Goal: Task Accomplishment & Management: Manage account settings

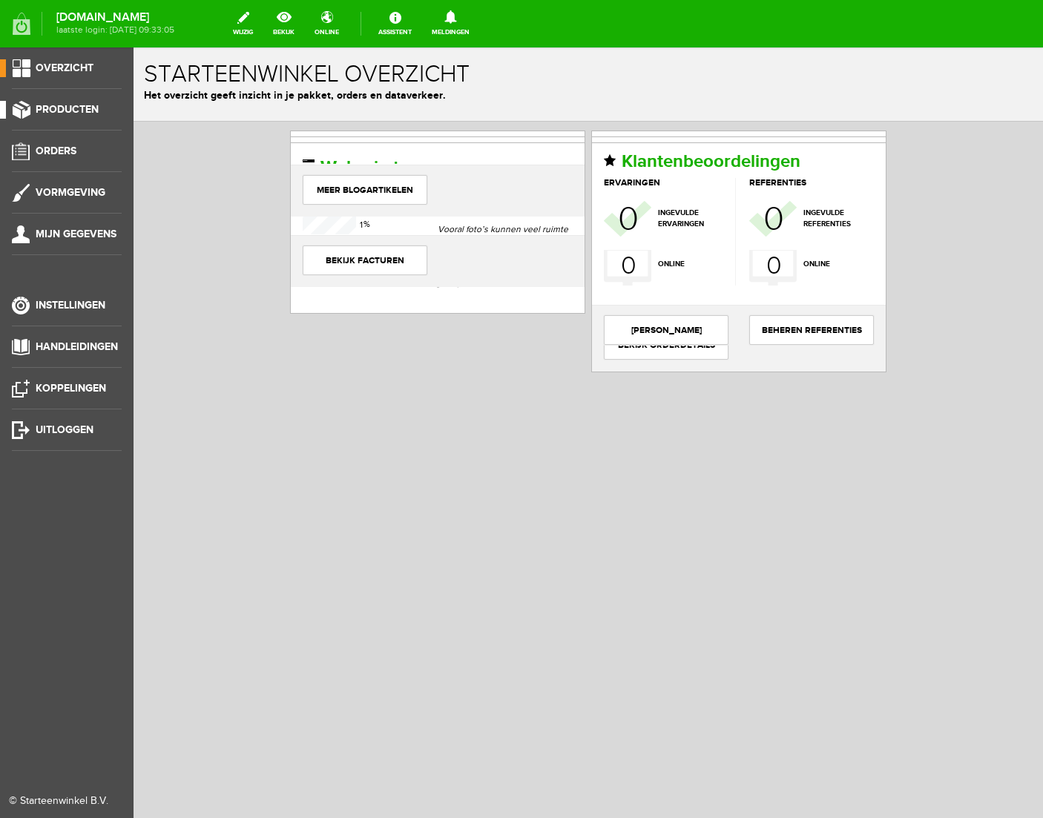
click at [70, 104] on span "Producten" at bounding box center [67, 109] width 63 height 13
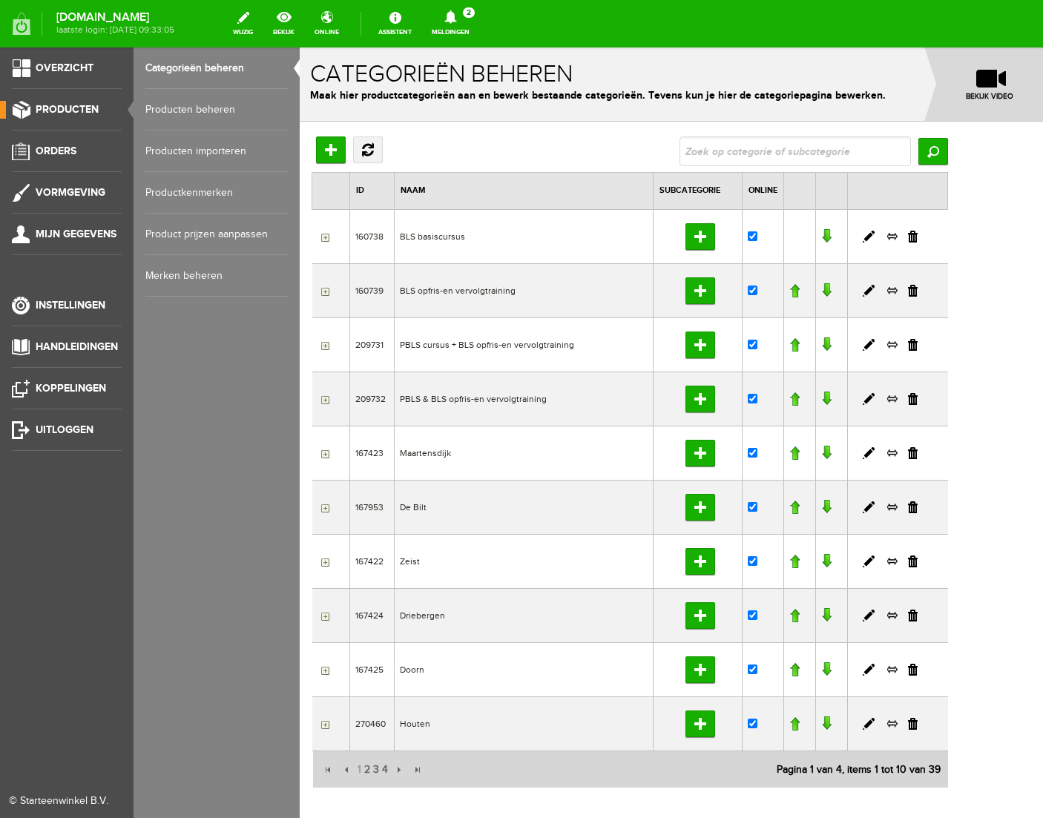
click at [211, 105] on link "Producten beheren" at bounding box center [216, 110] width 142 height 42
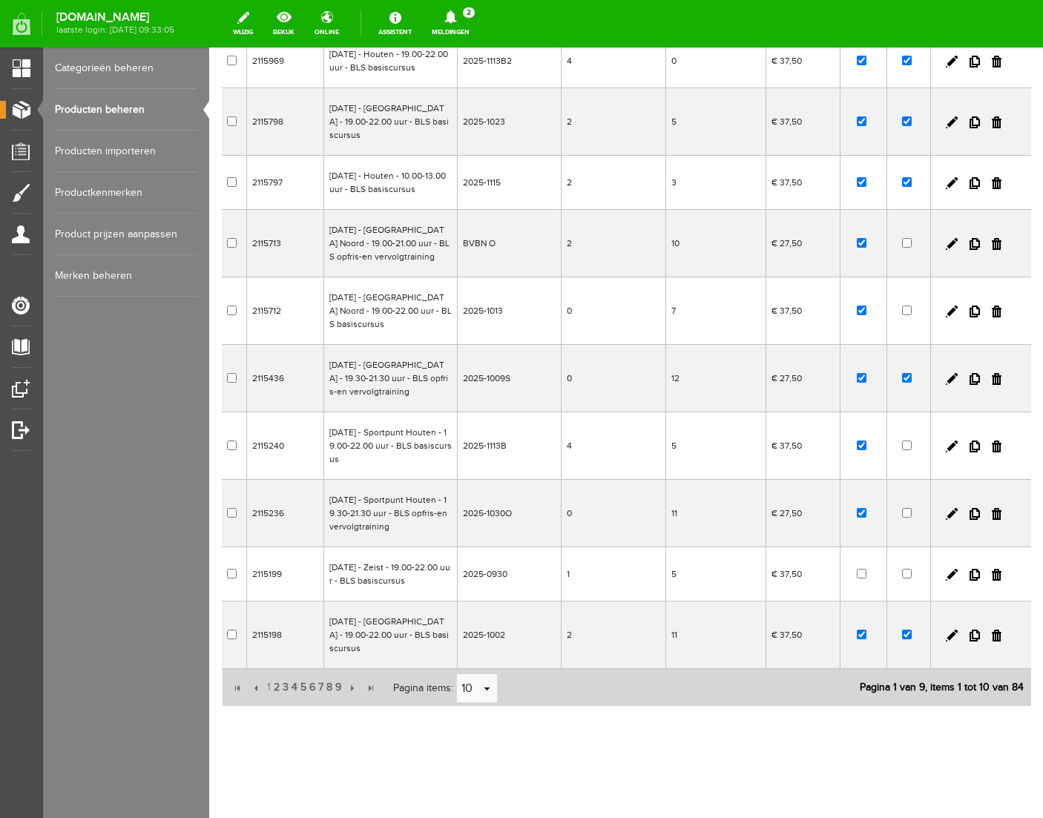
scroll to position [240, 0]
click at [997, 573] on link at bounding box center [997, 575] width 10 height 12
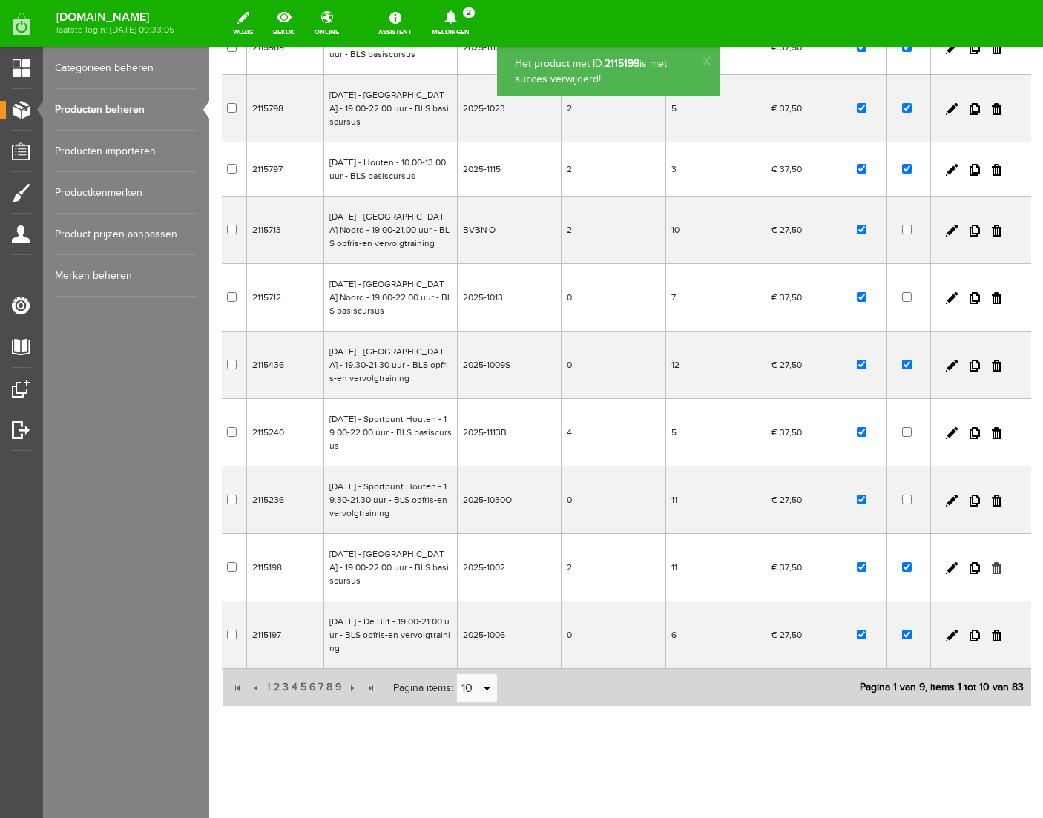
click at [996, 572] on link at bounding box center [997, 568] width 10 height 12
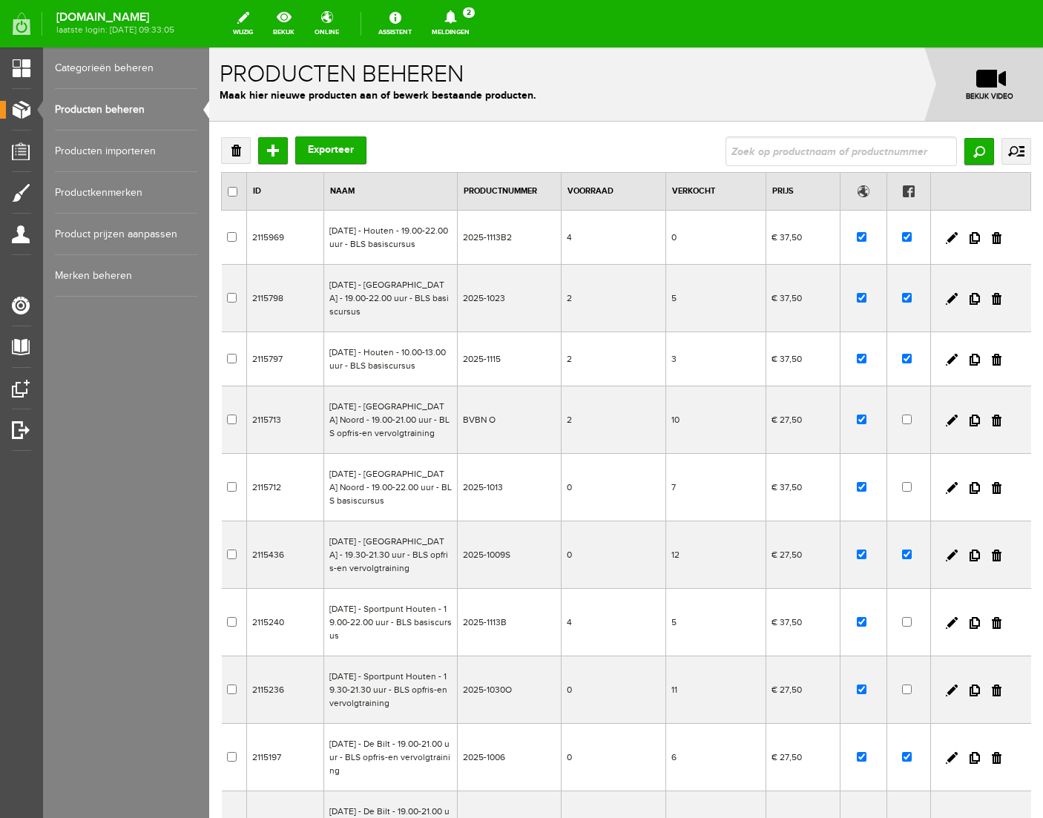
scroll to position [243, 0]
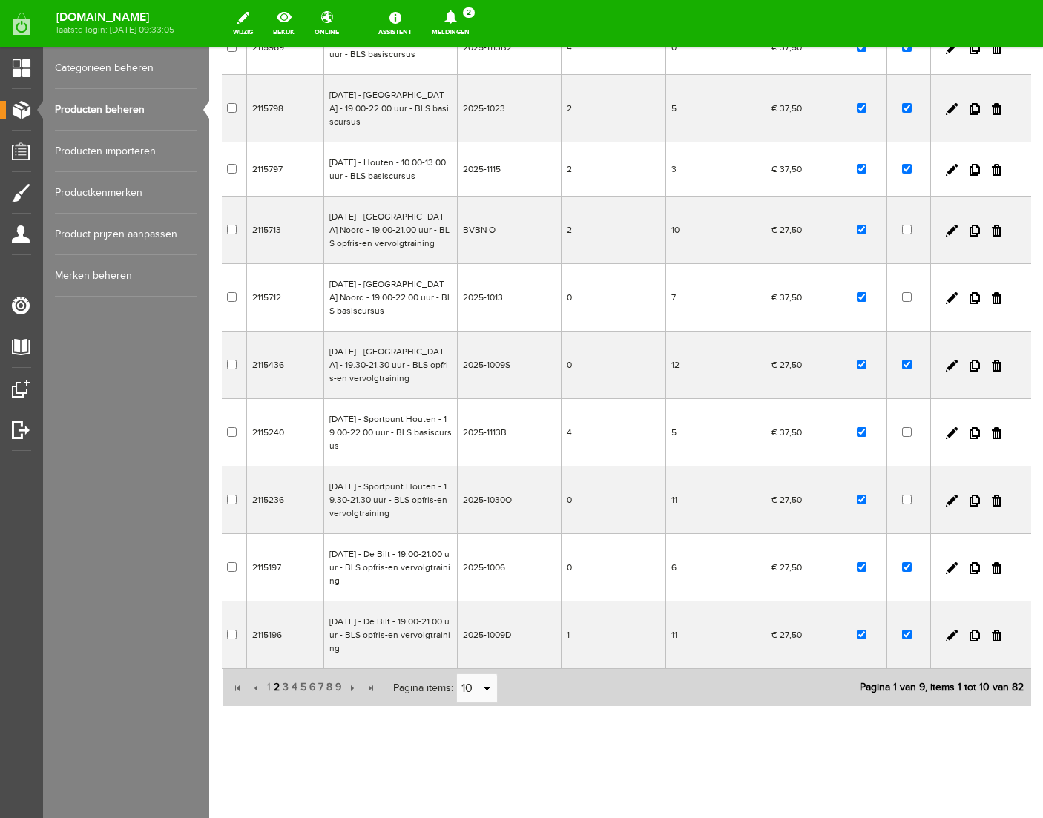
click at [276, 684] on span "2" at bounding box center [276, 688] width 9 height 30
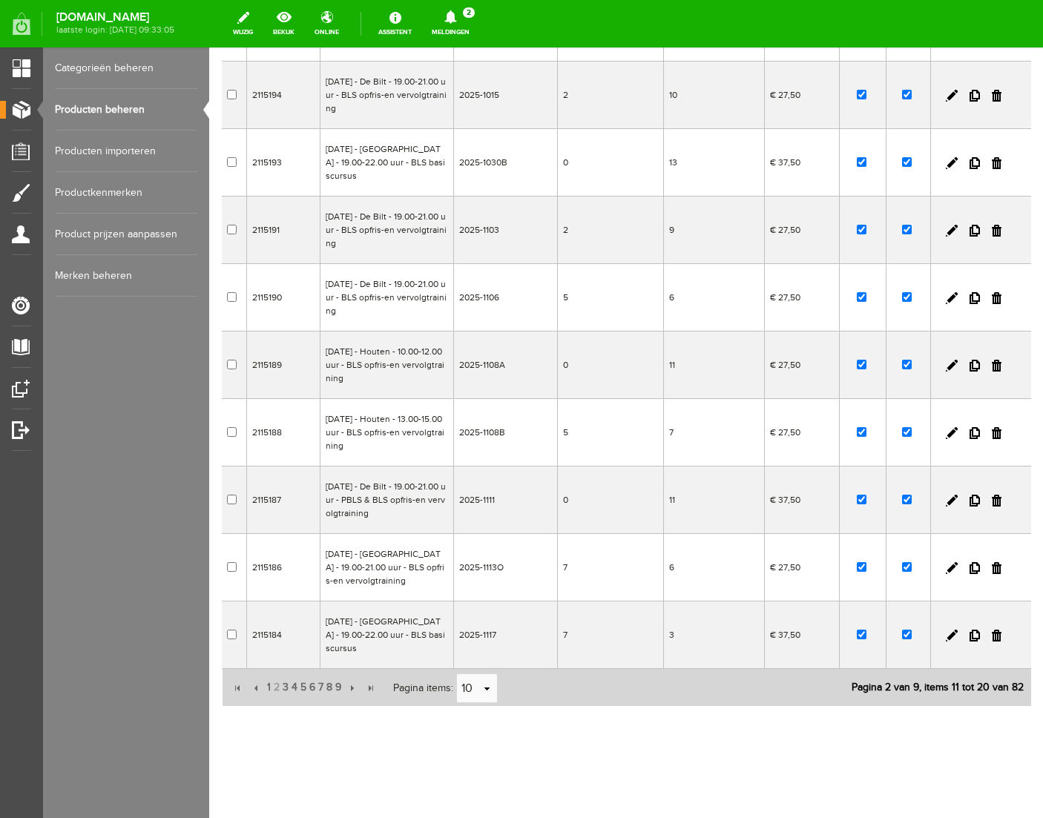
scroll to position [217, 0]
click at [949, 636] on link at bounding box center [952, 636] width 12 height 12
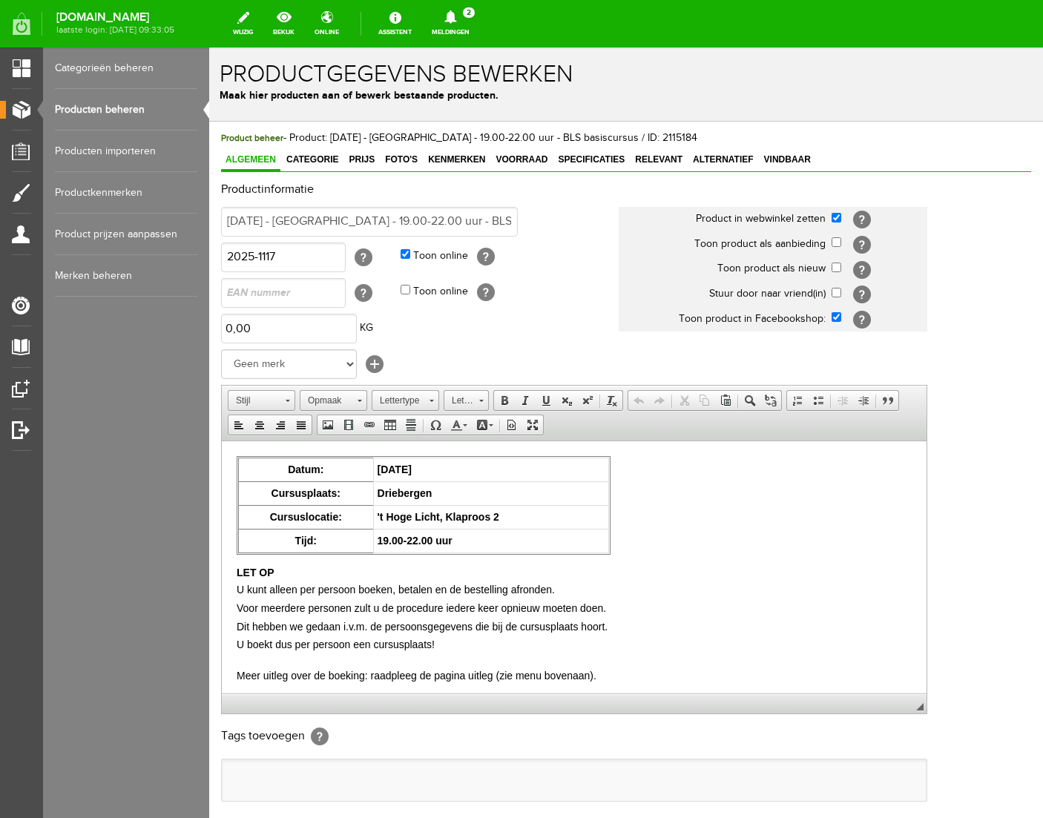
scroll to position [0, 0]
click at [835, 268] on input "checkbox" at bounding box center [837, 268] width 10 height 10
checkbox input "true"
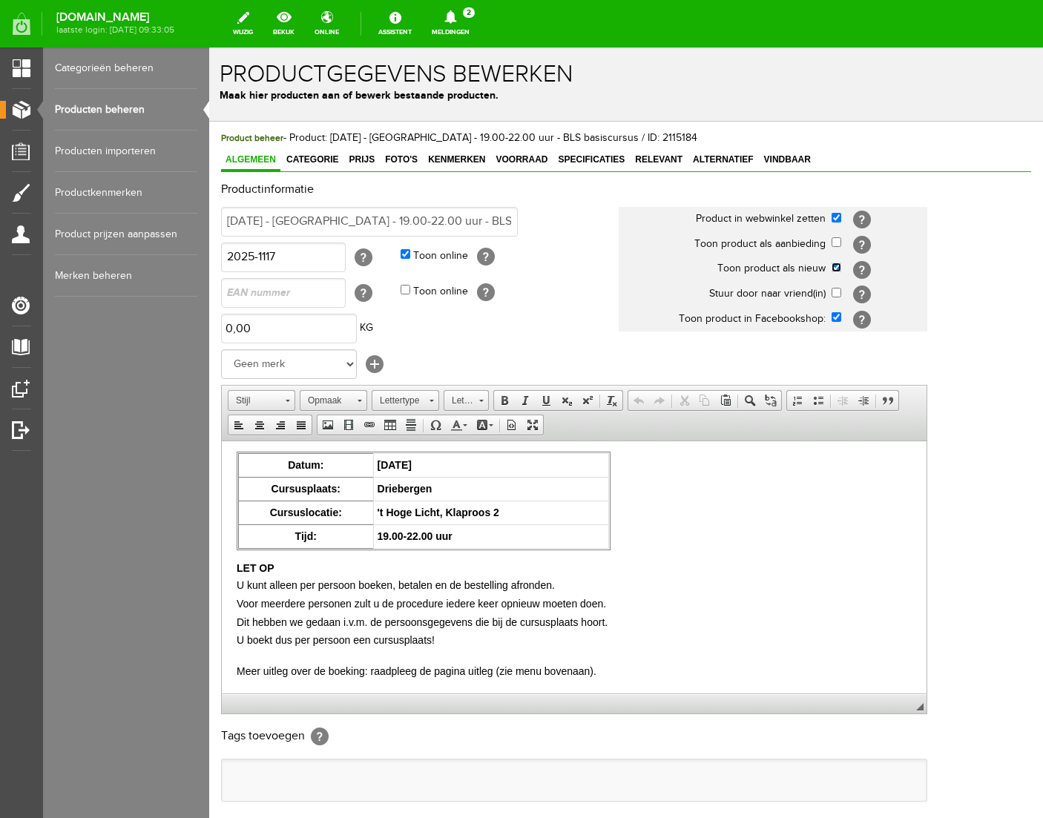
scroll to position [151, 0]
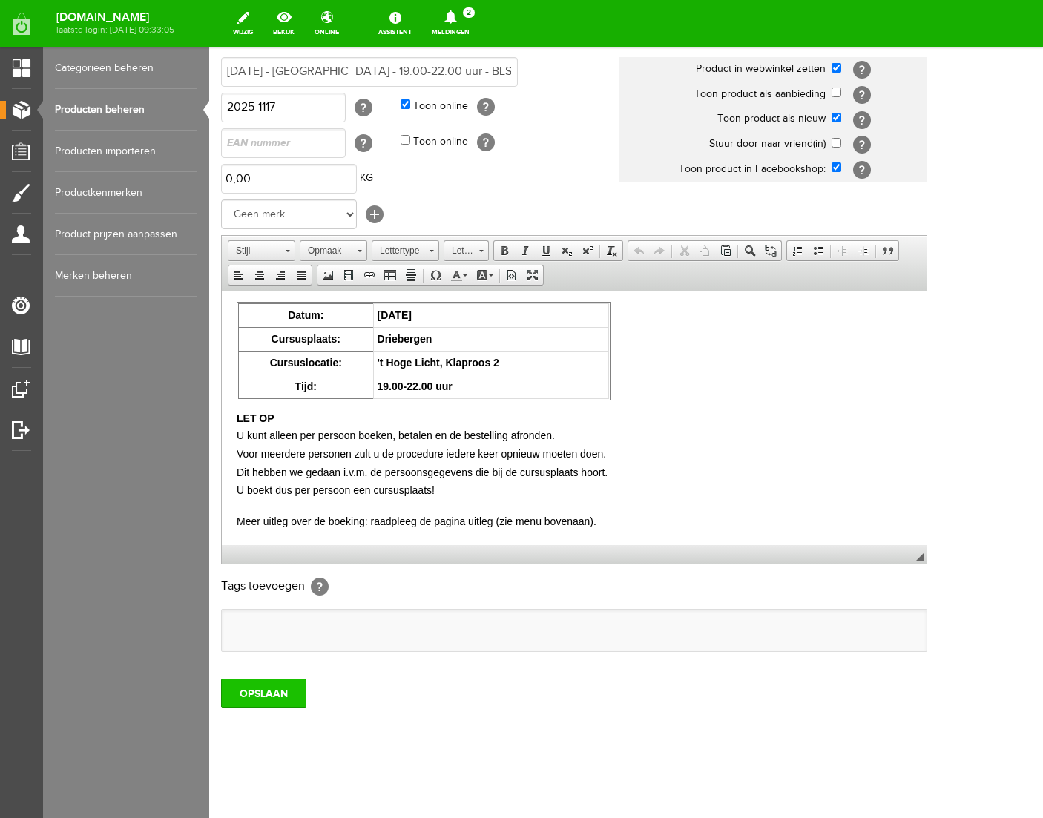
click at [262, 692] on input "OPSLAAN" at bounding box center [263, 694] width 85 height 30
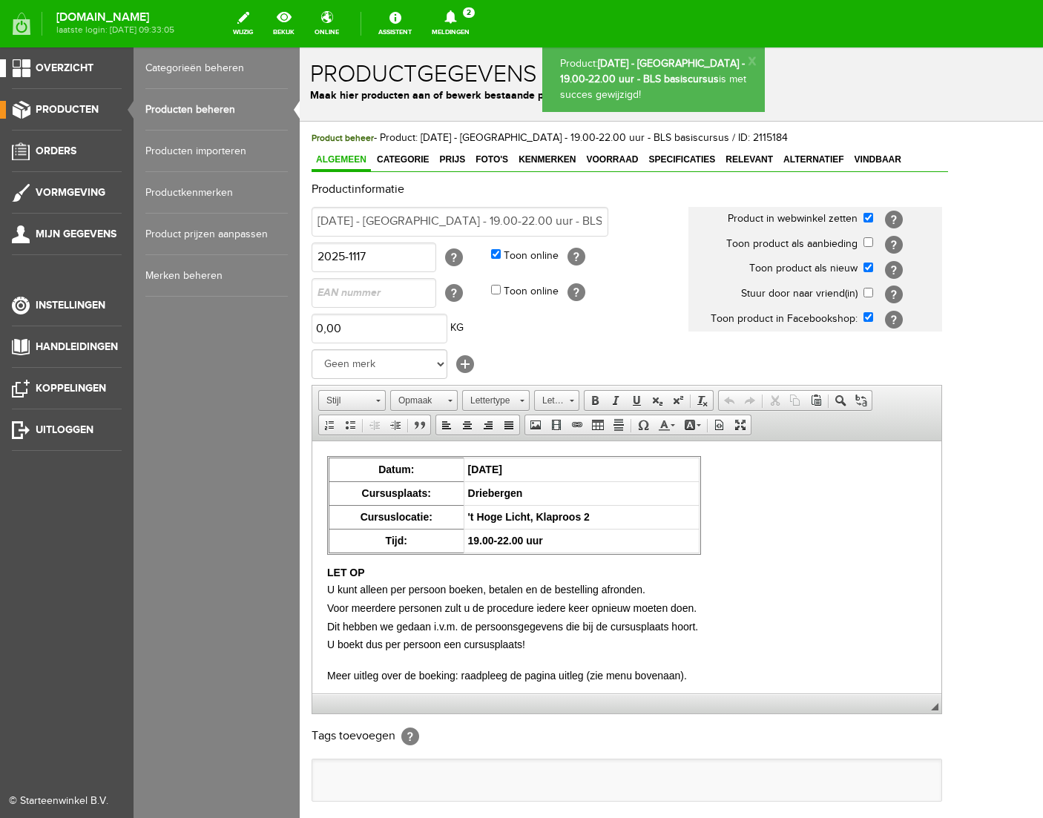
scroll to position [0, 0]
click at [186, 104] on link "Producten beheren" at bounding box center [216, 110] width 142 height 42
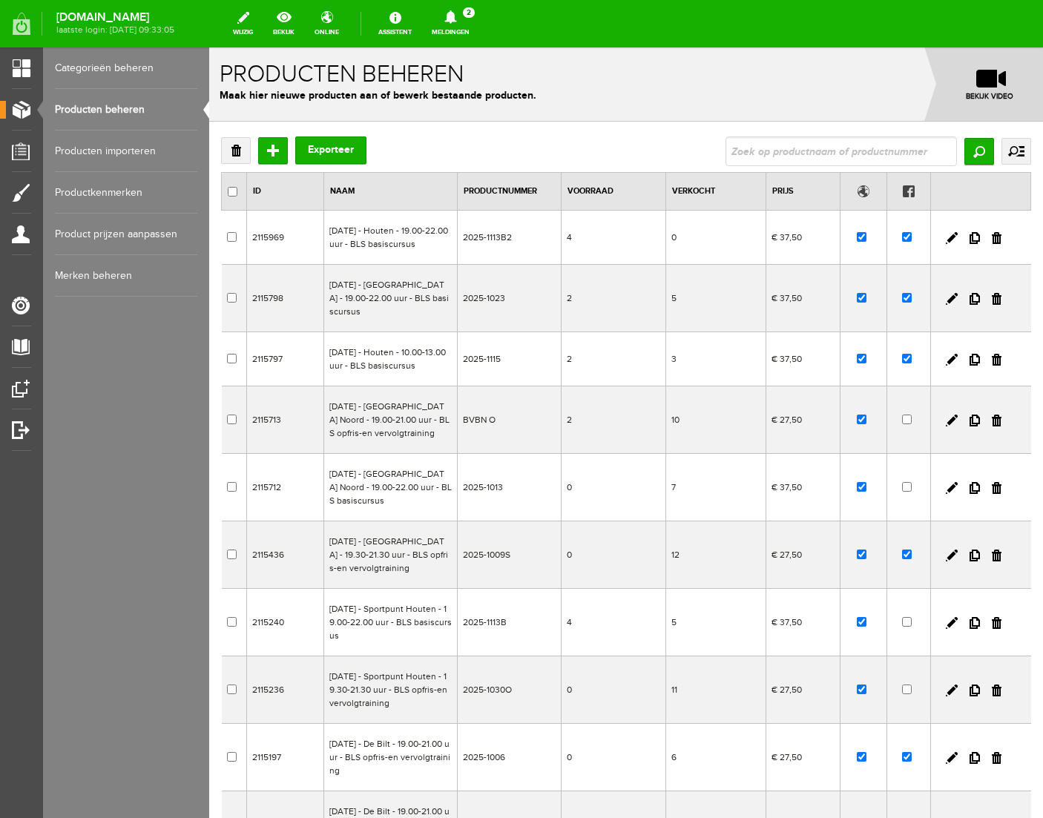
scroll to position [243, 0]
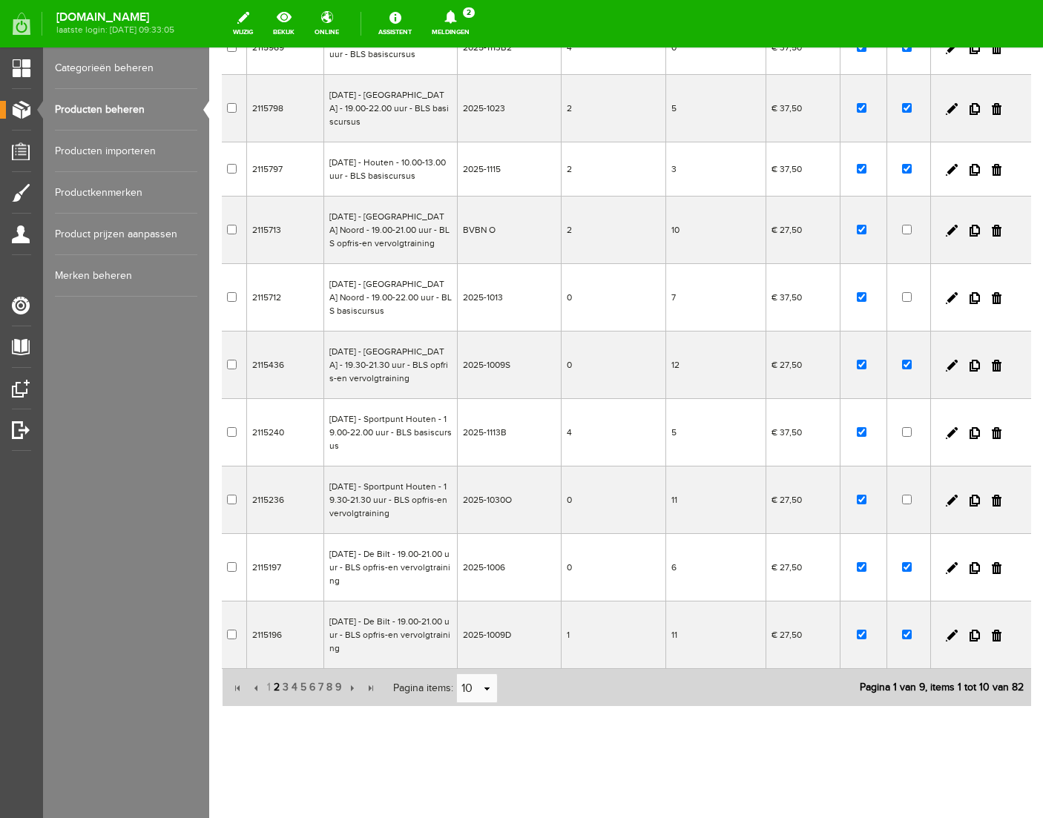
click at [274, 689] on span "2" at bounding box center [276, 688] width 9 height 30
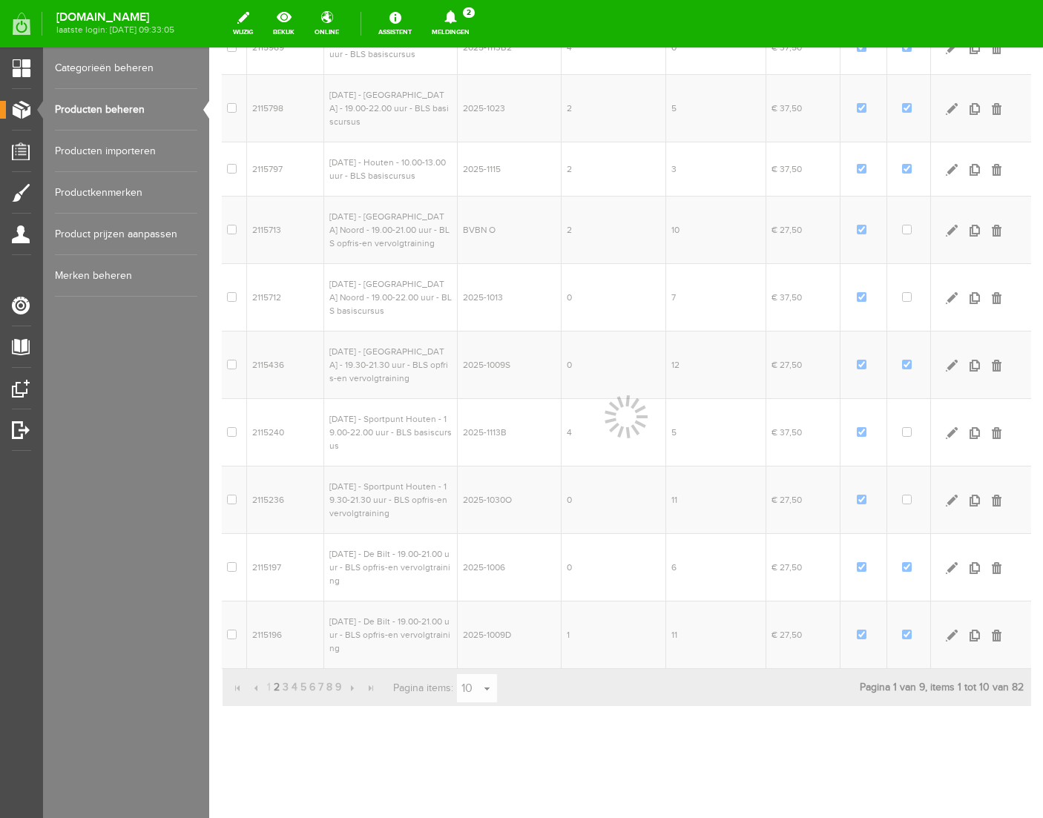
scroll to position [217, 0]
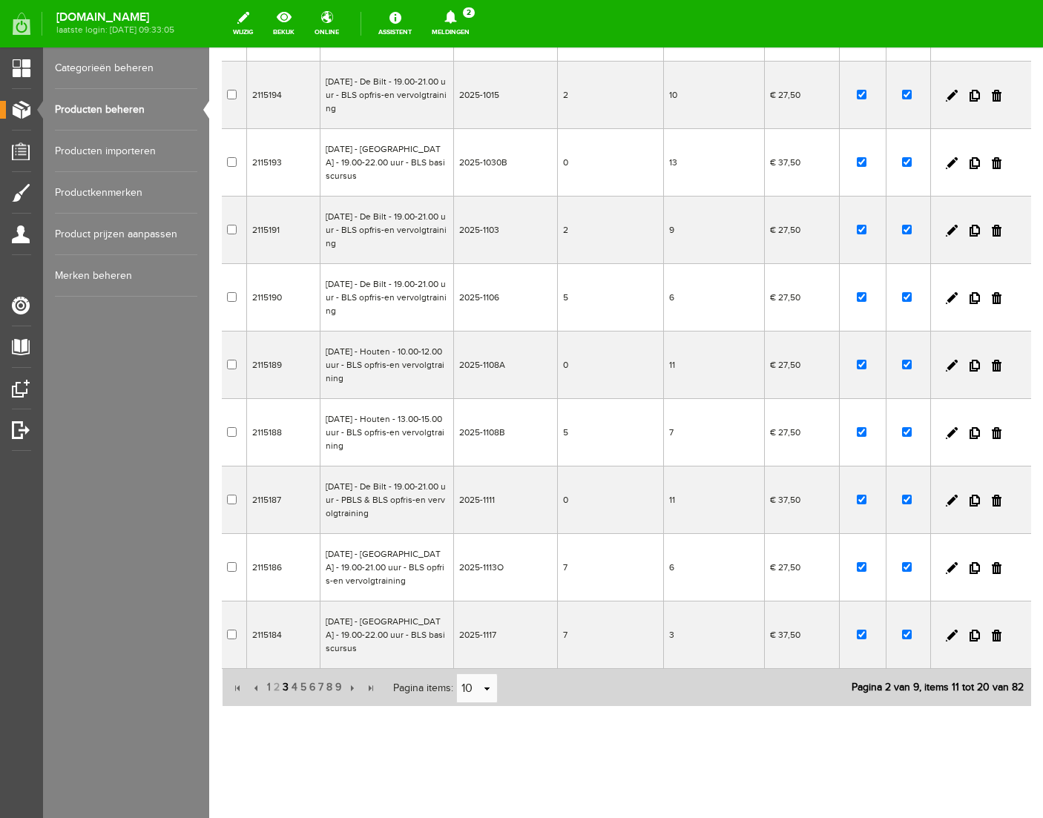
click at [284, 688] on span "3" at bounding box center [285, 688] width 9 height 30
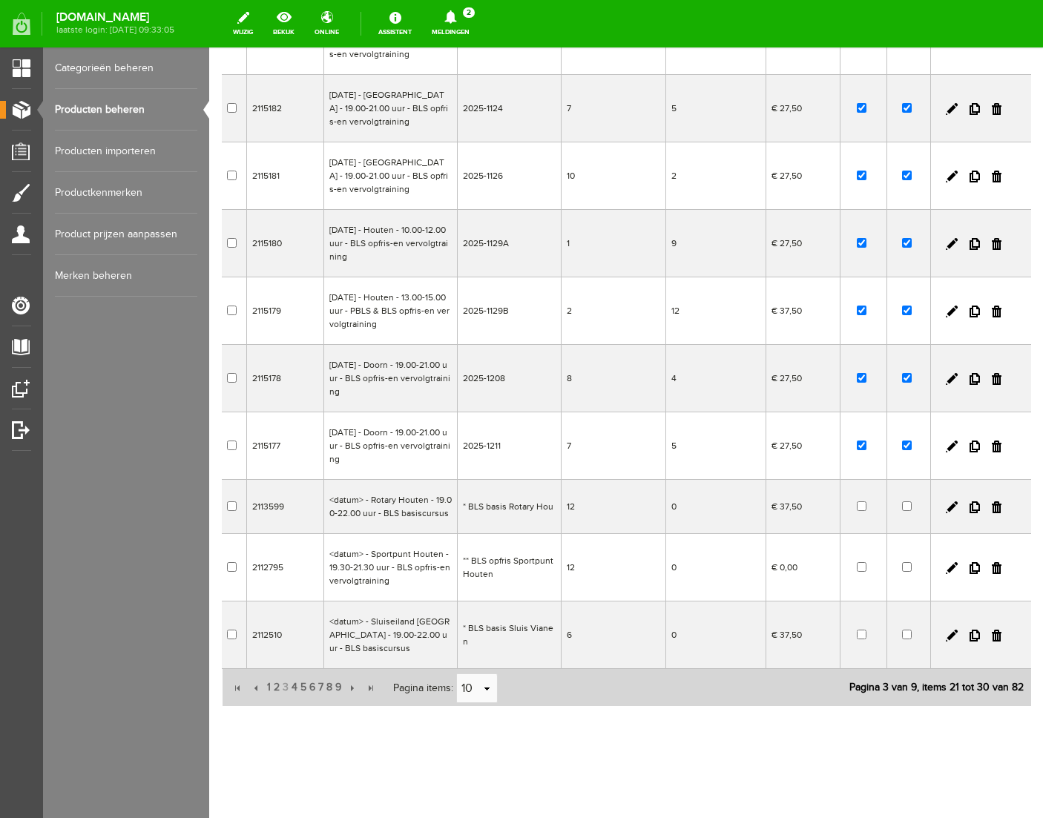
scroll to position [0, 0]
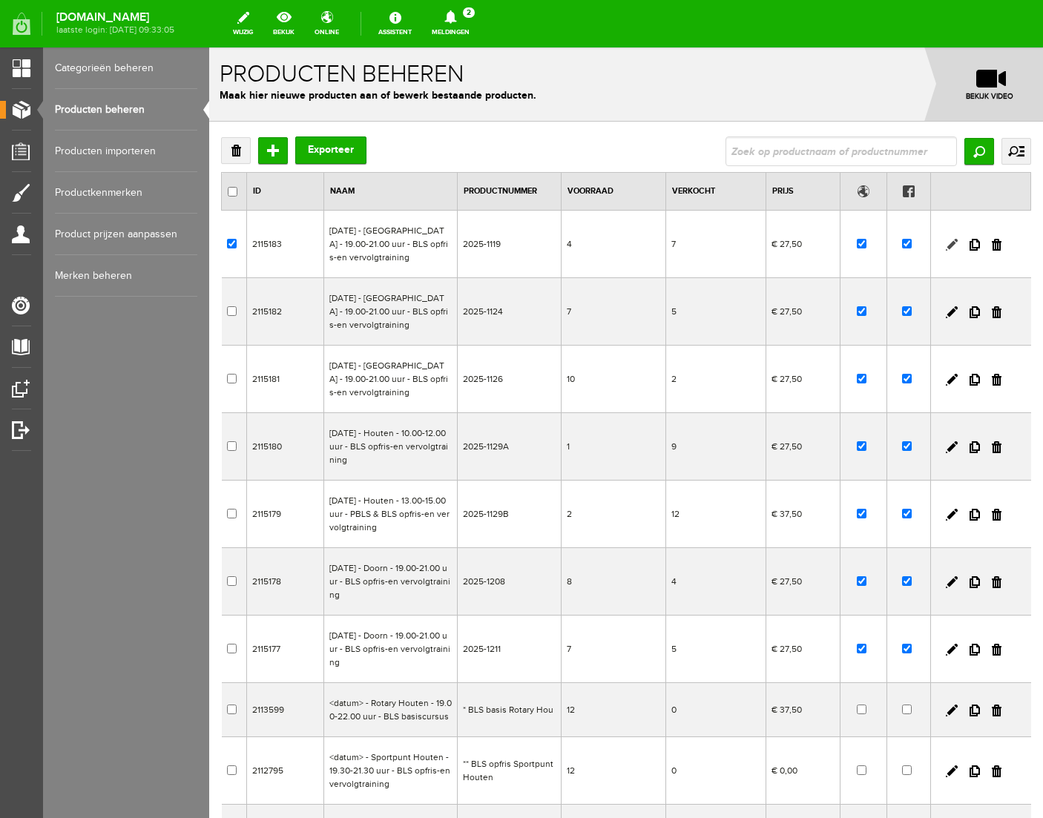
click at [953, 242] on link at bounding box center [952, 245] width 12 height 12
checkbox input "true"
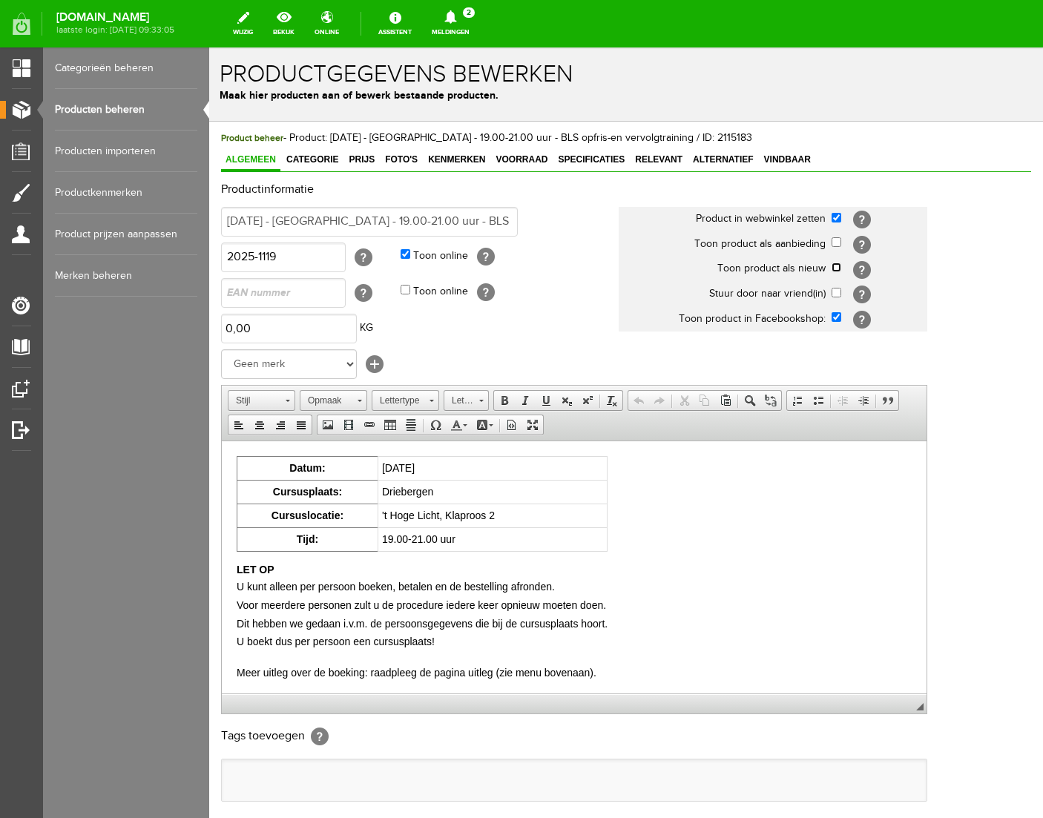
click at [835, 266] on input "checkbox" at bounding box center [837, 268] width 10 height 10
checkbox input "true"
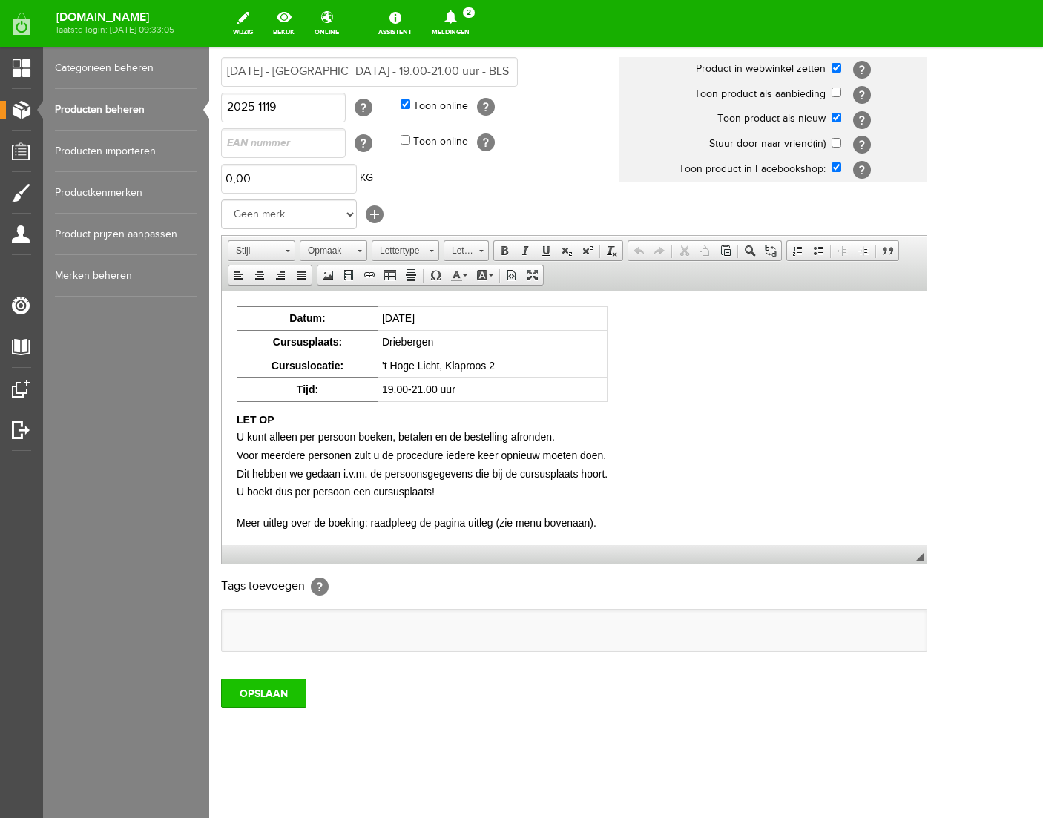
click at [275, 693] on input "OPSLAAN" at bounding box center [263, 694] width 85 height 30
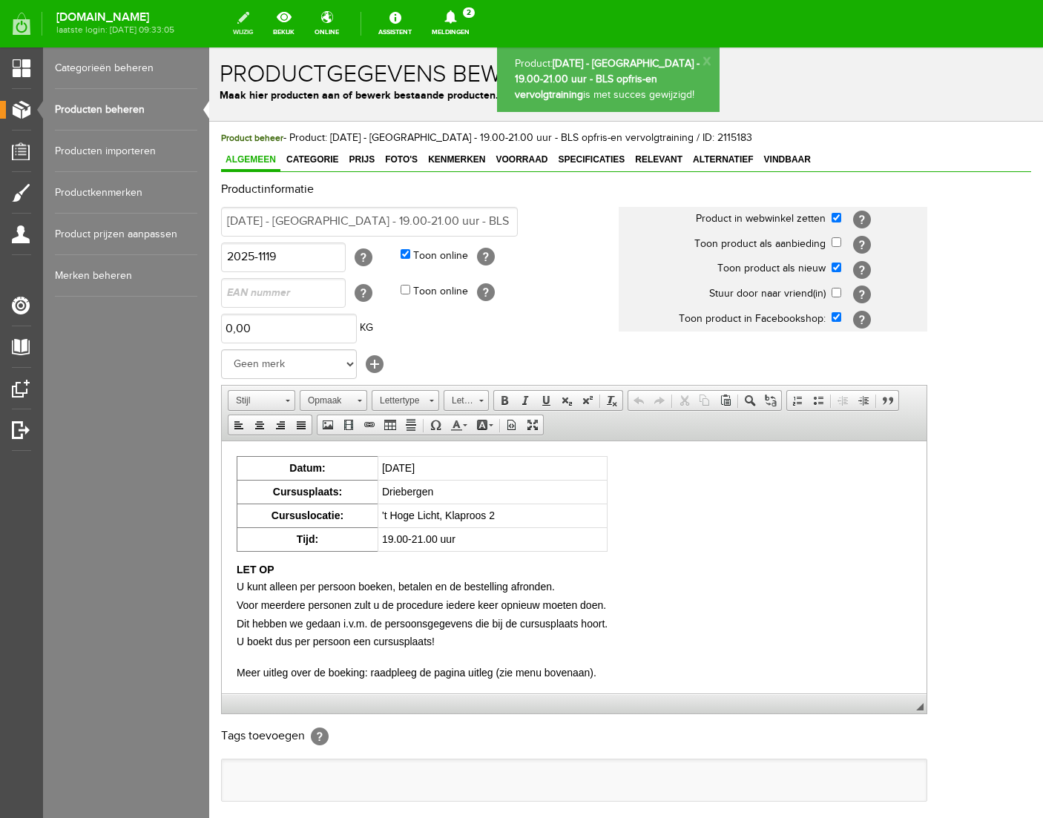
scroll to position [0, 0]
